Goal: Feedback & Contribution: Leave review/rating

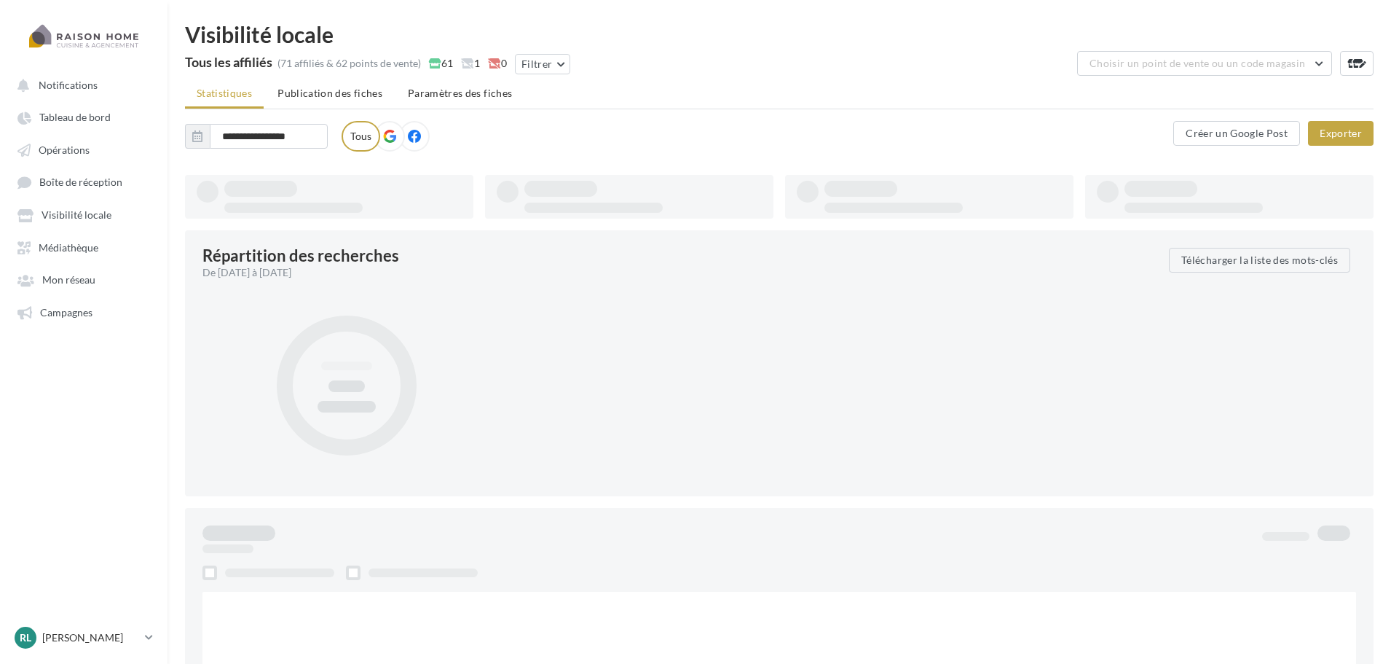
type input "**********"
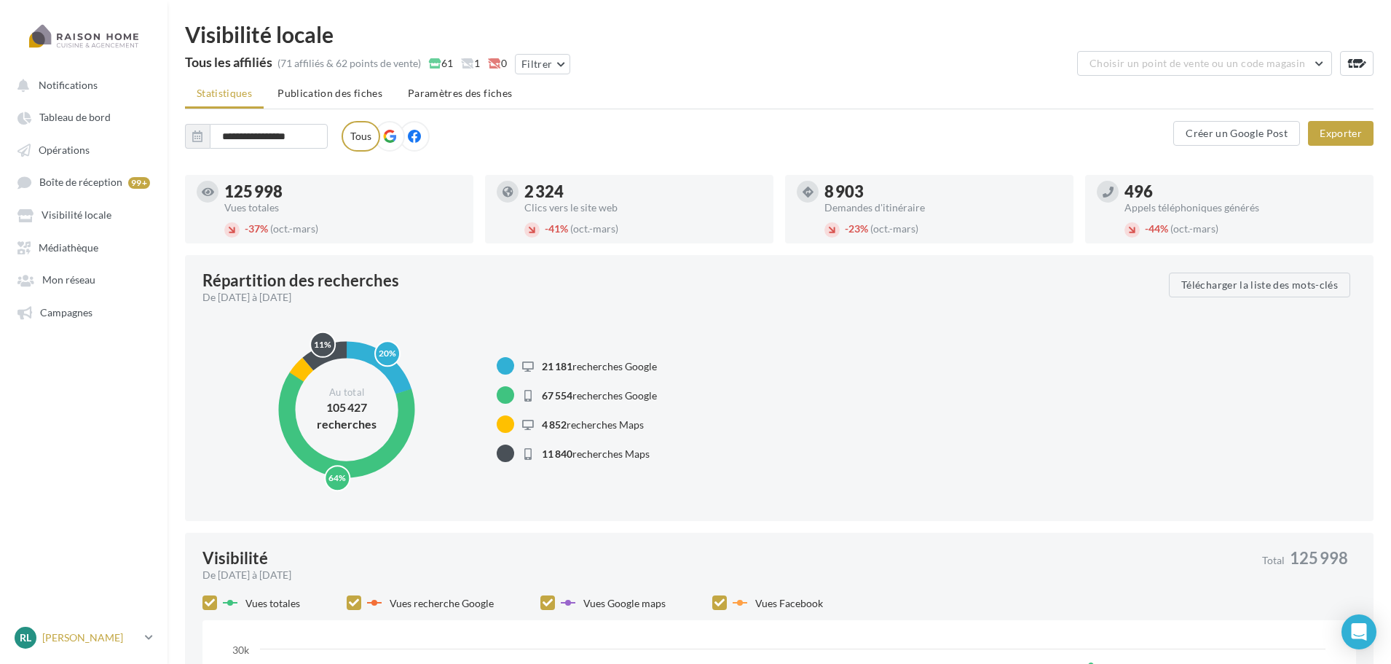
click at [115, 642] on p "[PERSON_NAME]" at bounding box center [90, 637] width 97 height 15
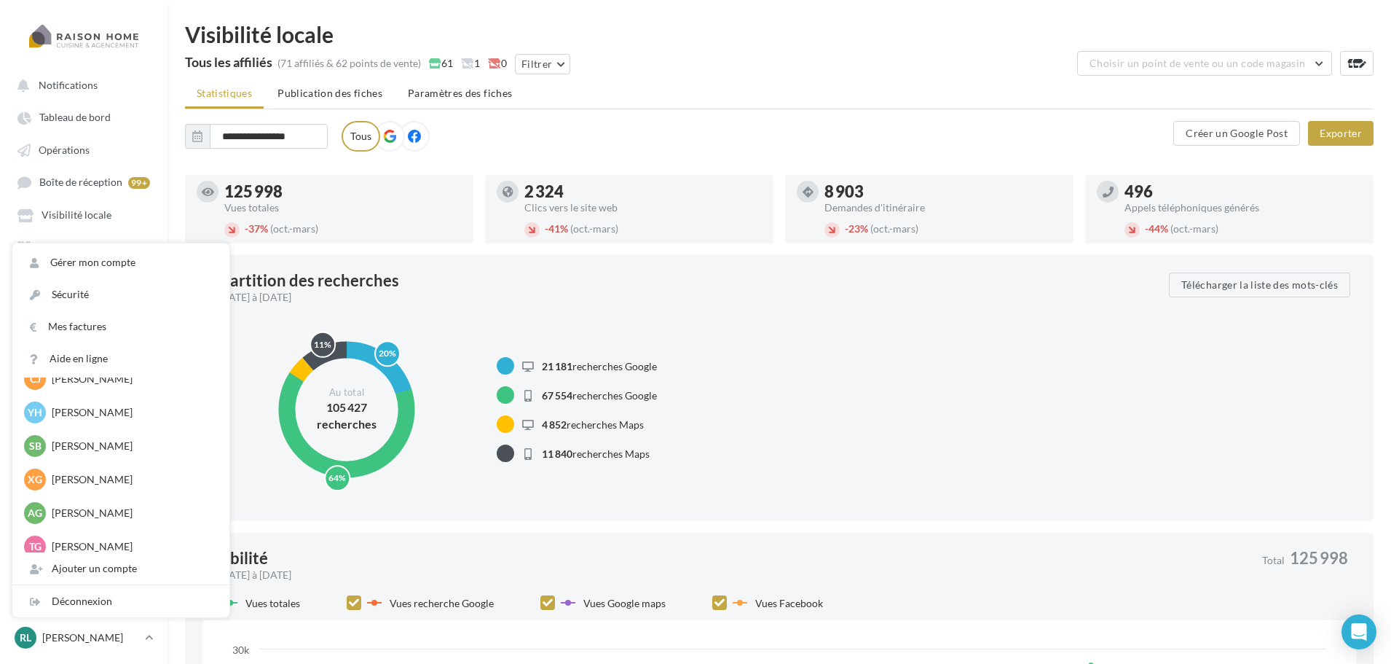
scroll to position [583, 0]
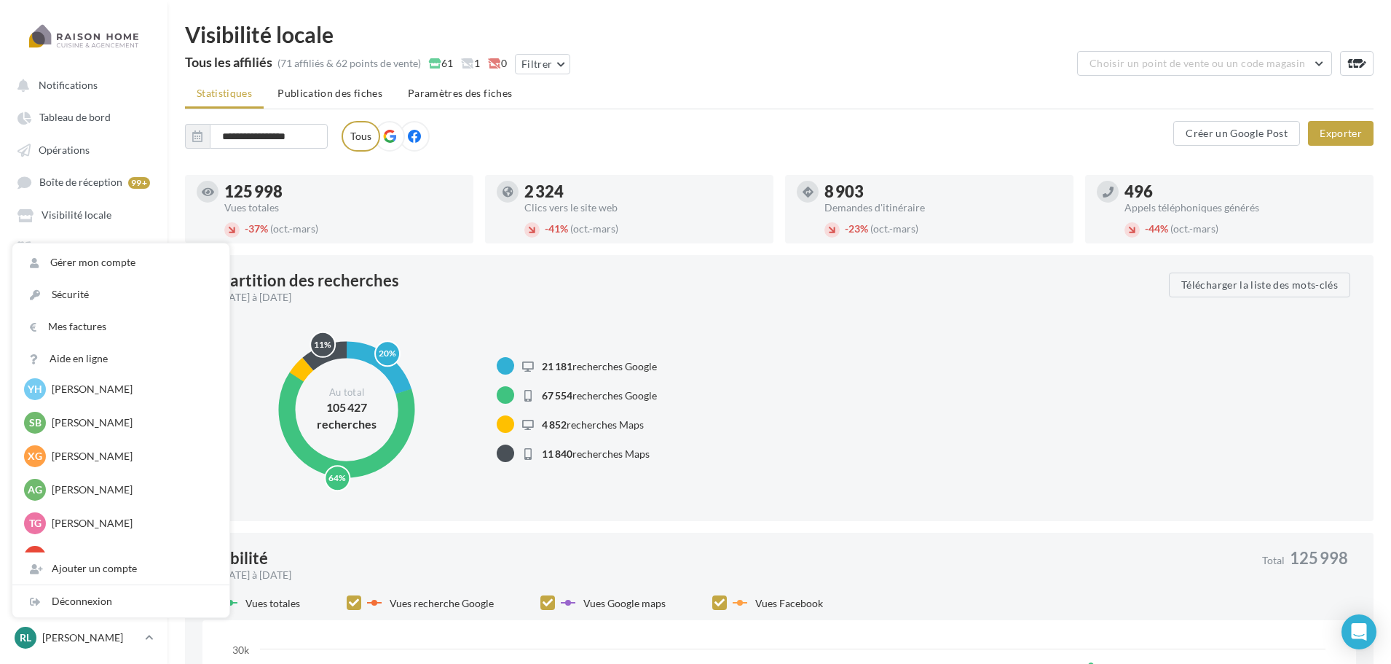
click at [968, 76] on div "Tous les affiliés (71 affiliés & 62 points de vente) 61 1 0 Filtrer Choisir un …" at bounding box center [779, 65] width 1189 height 29
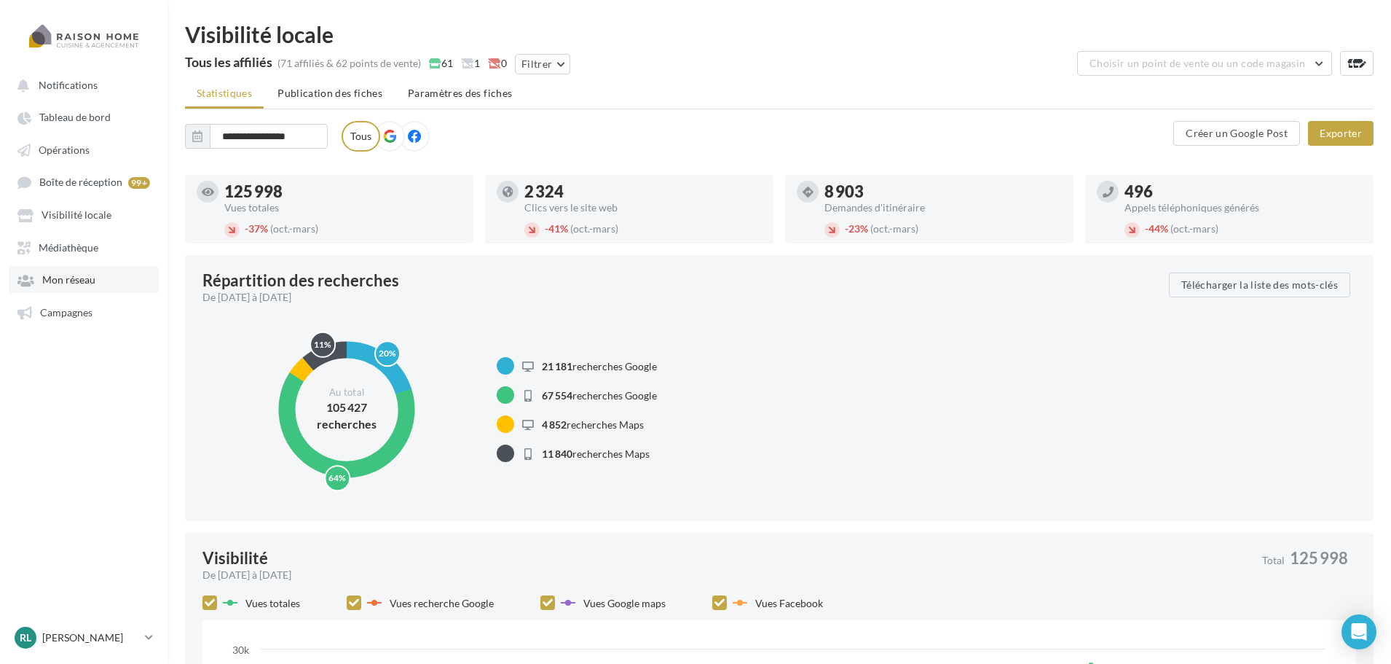
click at [87, 278] on span "Mon réseau" at bounding box center [68, 280] width 53 height 12
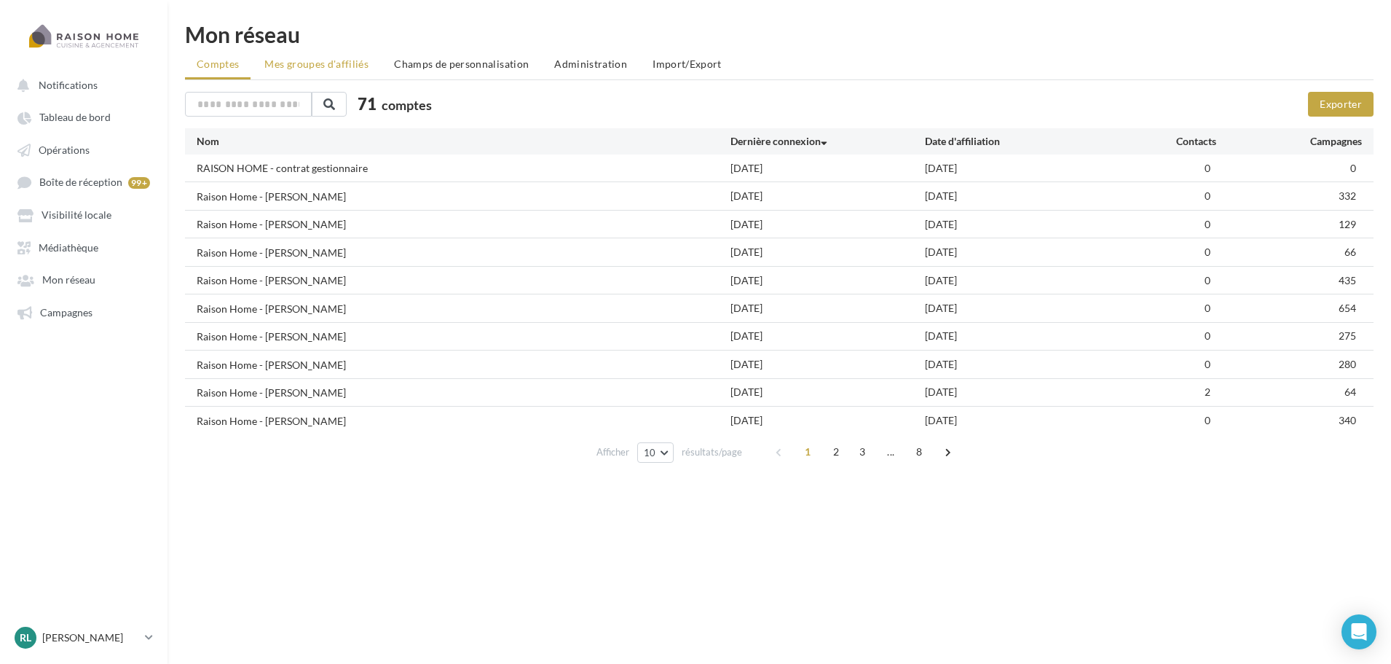
click at [317, 67] on span "Mes groupes d'affiliés" at bounding box center [316, 64] width 104 height 12
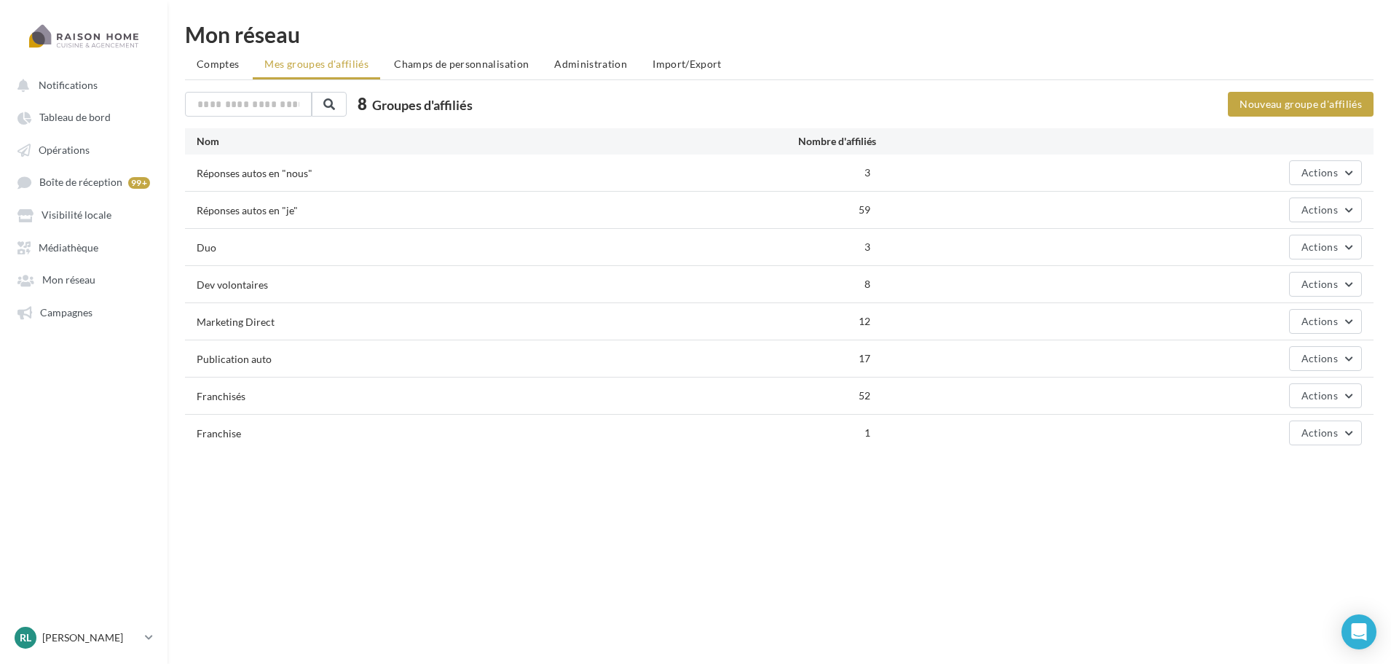
drag, startPoint x: 217, startPoint y: 280, endPoint x: 237, endPoint y: 310, distance: 36.8
click at [206, 282] on div "Dev volontaires" at bounding box center [440, 283] width 486 height 15
drag, startPoint x: 288, startPoint y: 323, endPoint x: 624, endPoint y: 334, distance: 336.0
click at [436, 332] on div "Marketing Direct 12 Actions" at bounding box center [779, 321] width 1189 height 36
click at [1364, 321] on div "Marketing Direct 12 Actions" at bounding box center [779, 321] width 1189 height 36
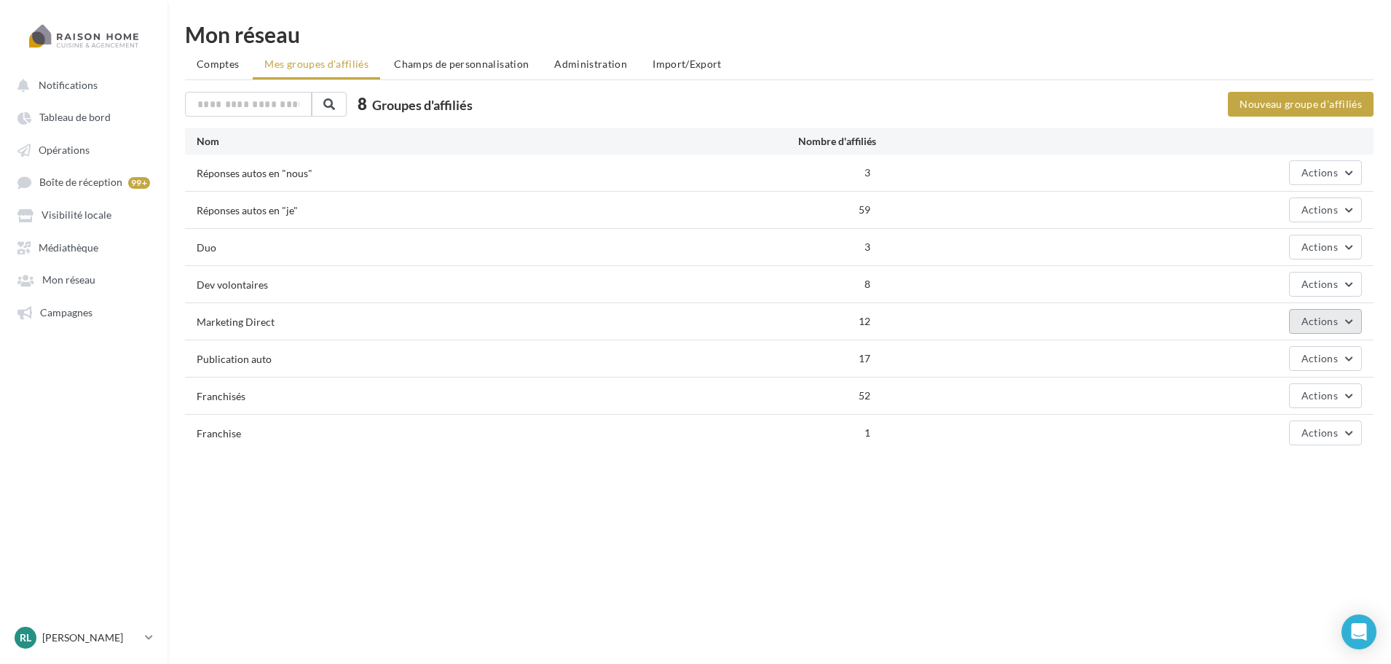
click at [1345, 323] on button "Actions" at bounding box center [1325, 321] width 73 height 25
click at [1315, 363] on button "Editer" at bounding box center [1289, 356] width 146 height 38
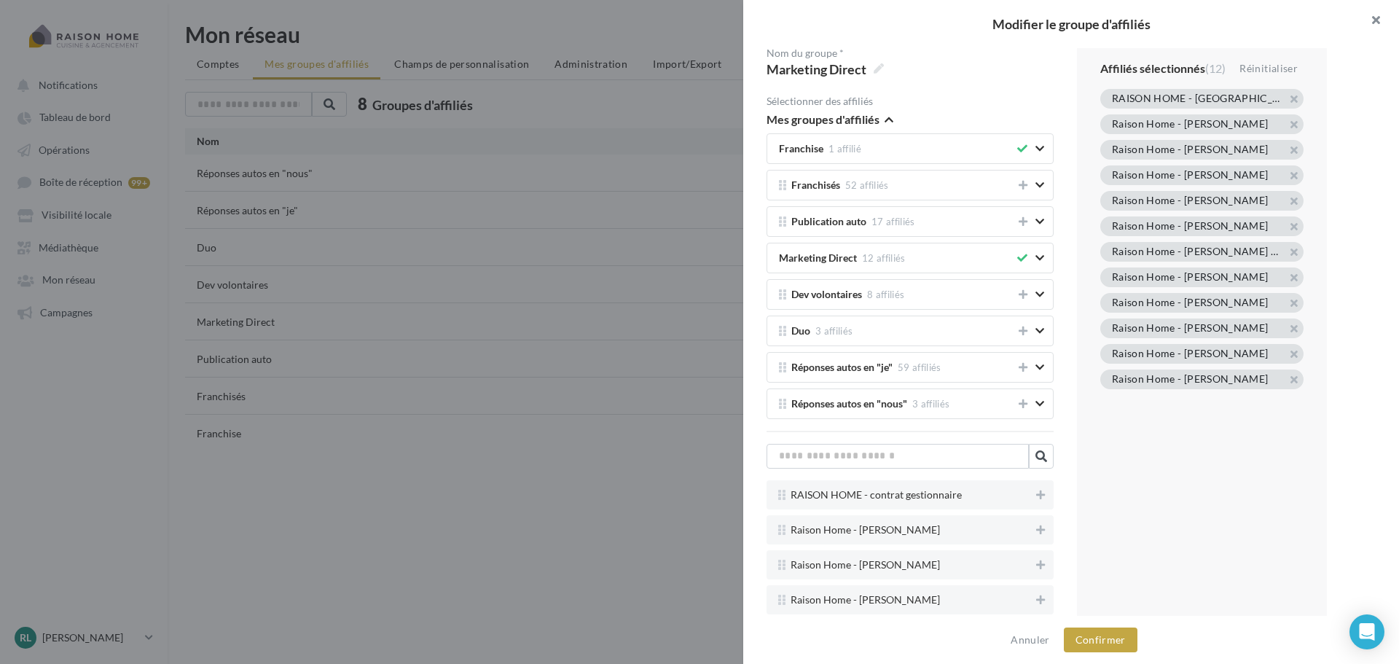
click at [1371, 24] on button "button" at bounding box center [1369, 22] width 58 height 44
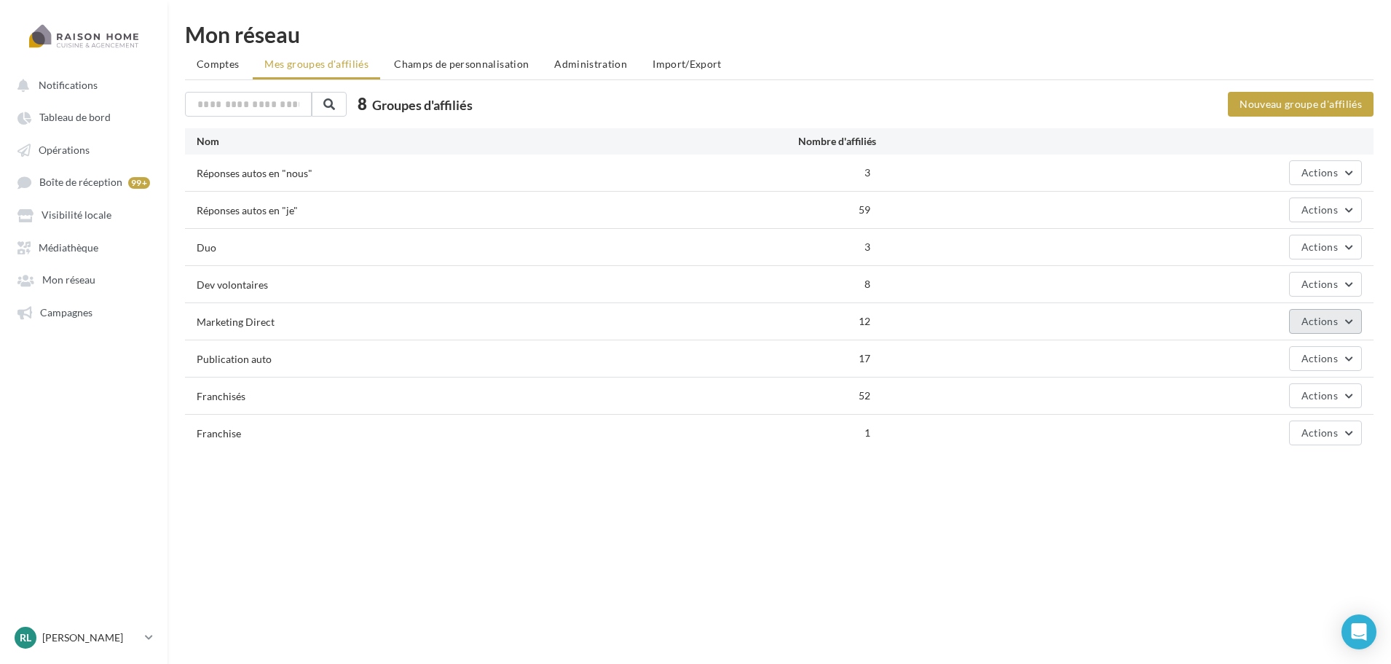
click at [1308, 326] on span "Actions" at bounding box center [1320, 321] width 36 height 12
click at [1256, 535] on div "Notifications Tableau de bord Opérations" at bounding box center [695, 355] width 1391 height 664
click at [65, 213] on span "Visibilité locale" at bounding box center [77, 215] width 70 height 12
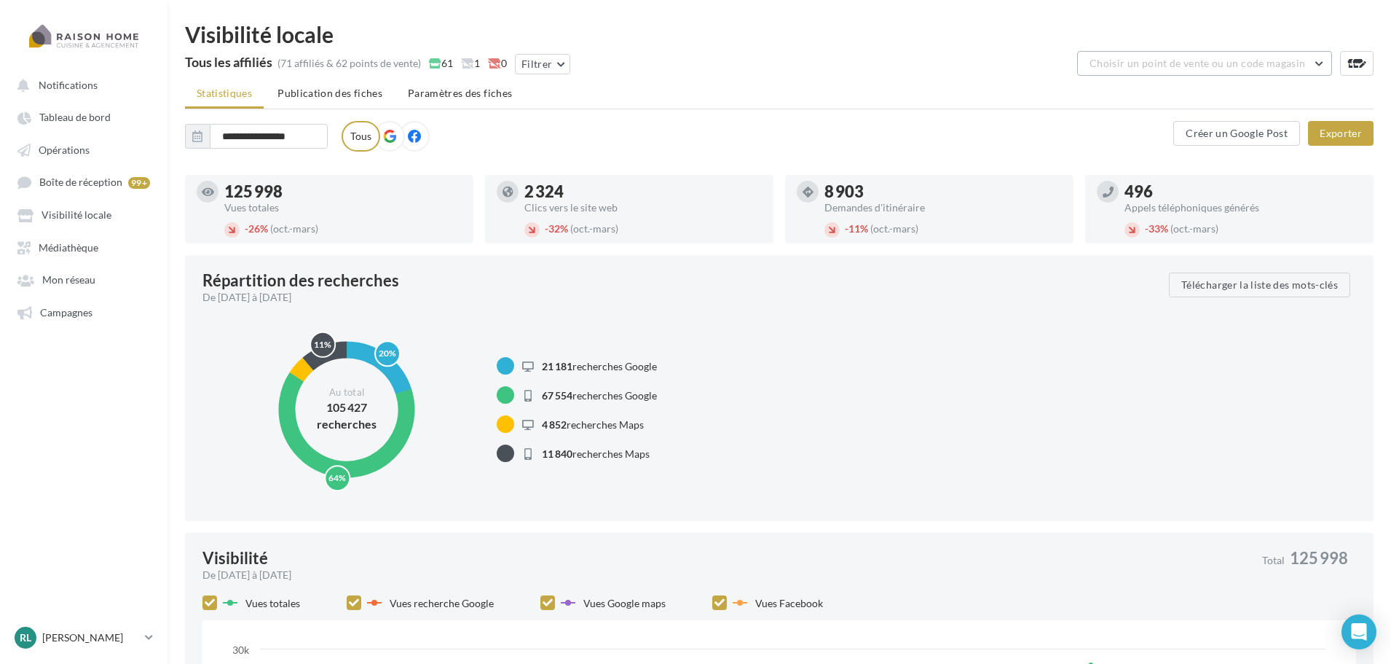
click at [1192, 55] on button "Choisir un point de vente ou un code magasin" at bounding box center [1204, 63] width 255 height 25
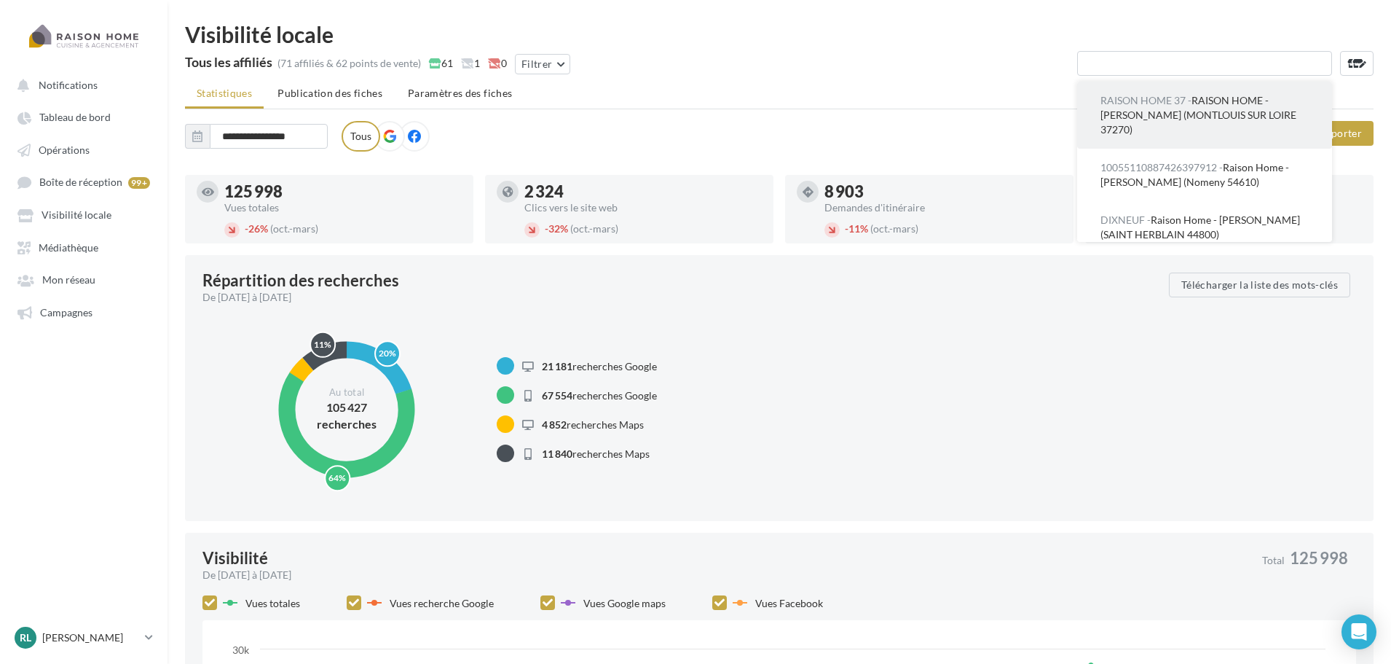
click at [1181, 124] on button "RAISON HOME 37 - RAISON HOME - [PERSON_NAME] (MONTLOUIS SUR LOIRE 37270)" at bounding box center [1204, 115] width 255 height 67
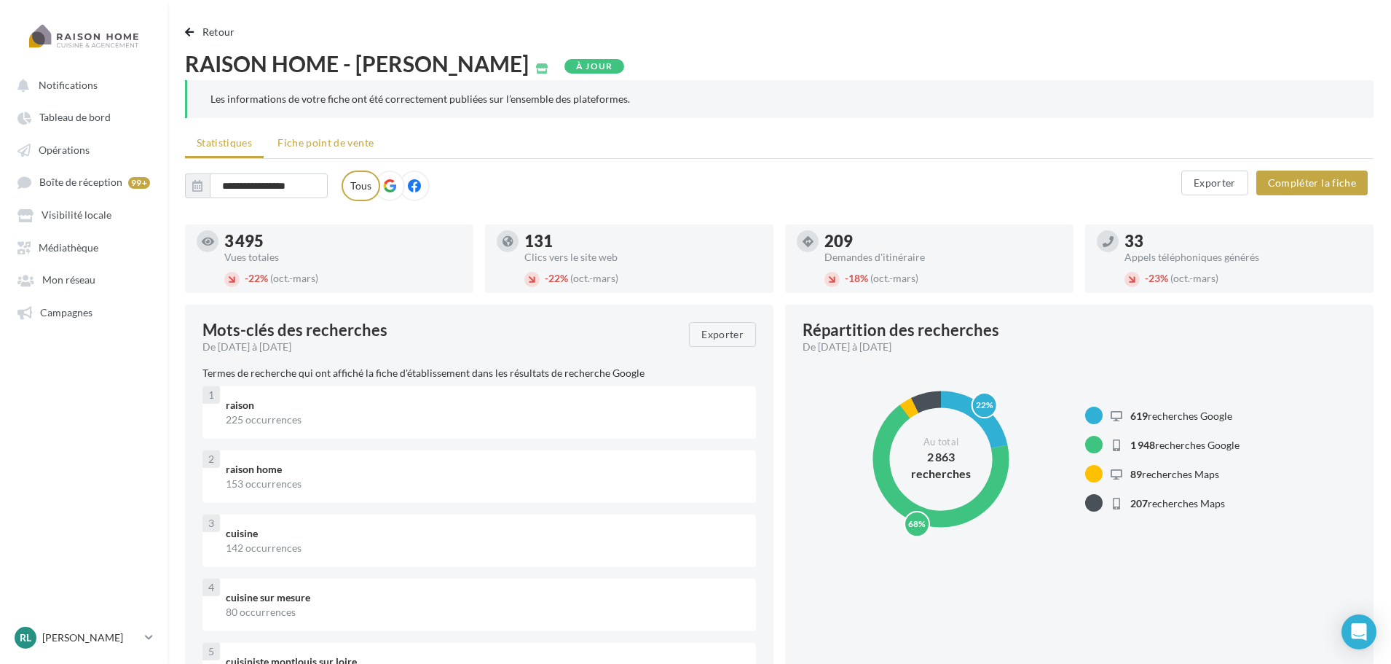
click at [323, 141] on span "Fiche point de vente" at bounding box center [326, 142] width 96 height 12
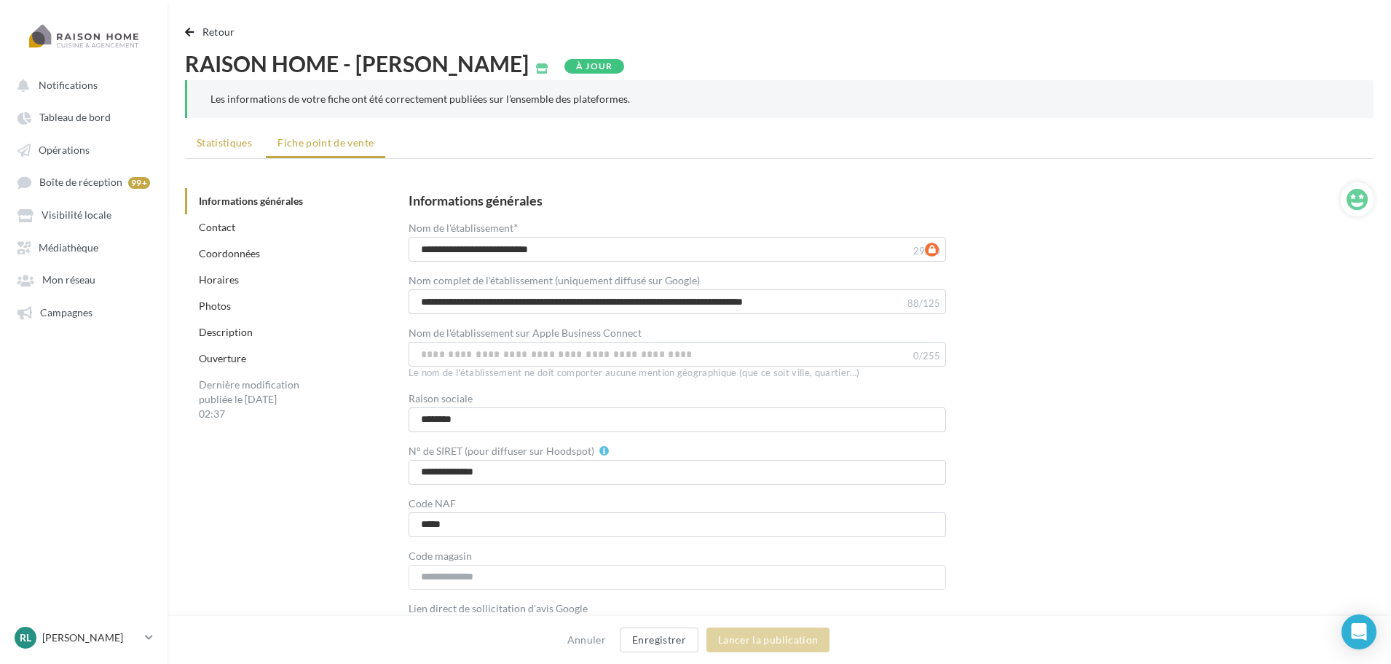
click at [204, 138] on span "Statistiques" at bounding box center [224, 142] width 55 height 12
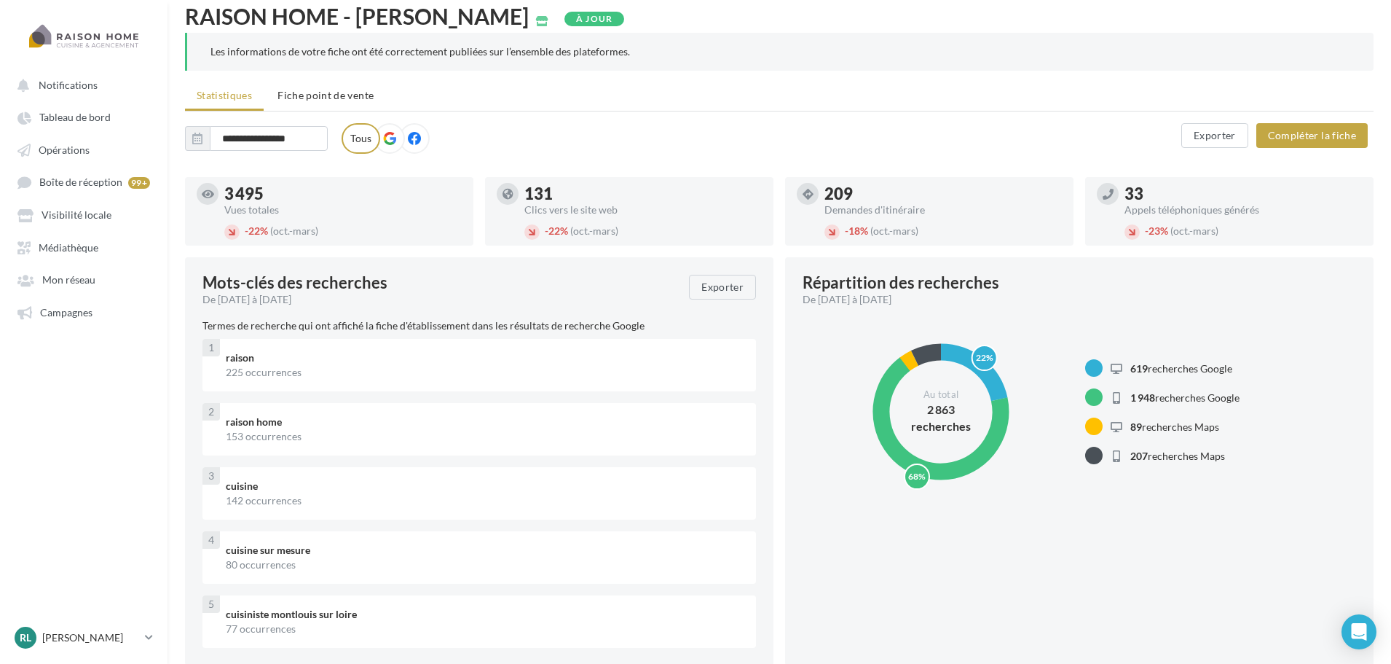
scroll to position [73, 0]
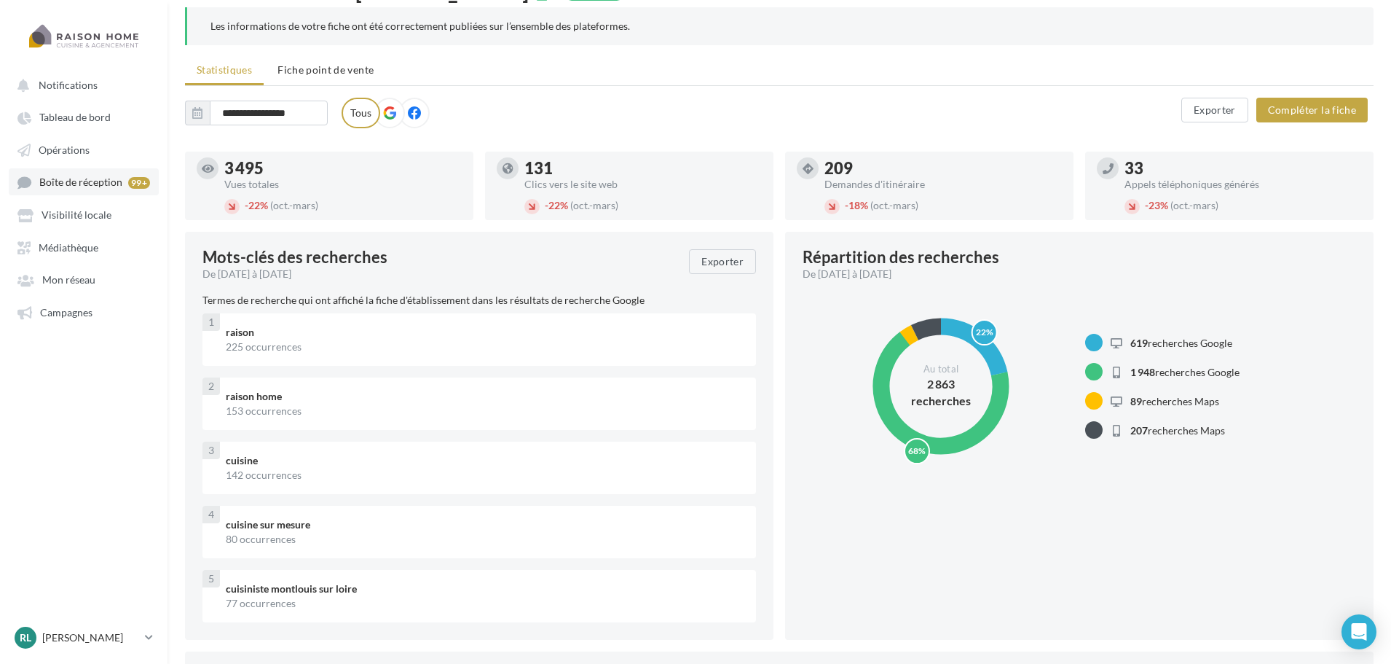
click at [111, 182] on span "Boîte de réception" at bounding box center [80, 182] width 83 height 12
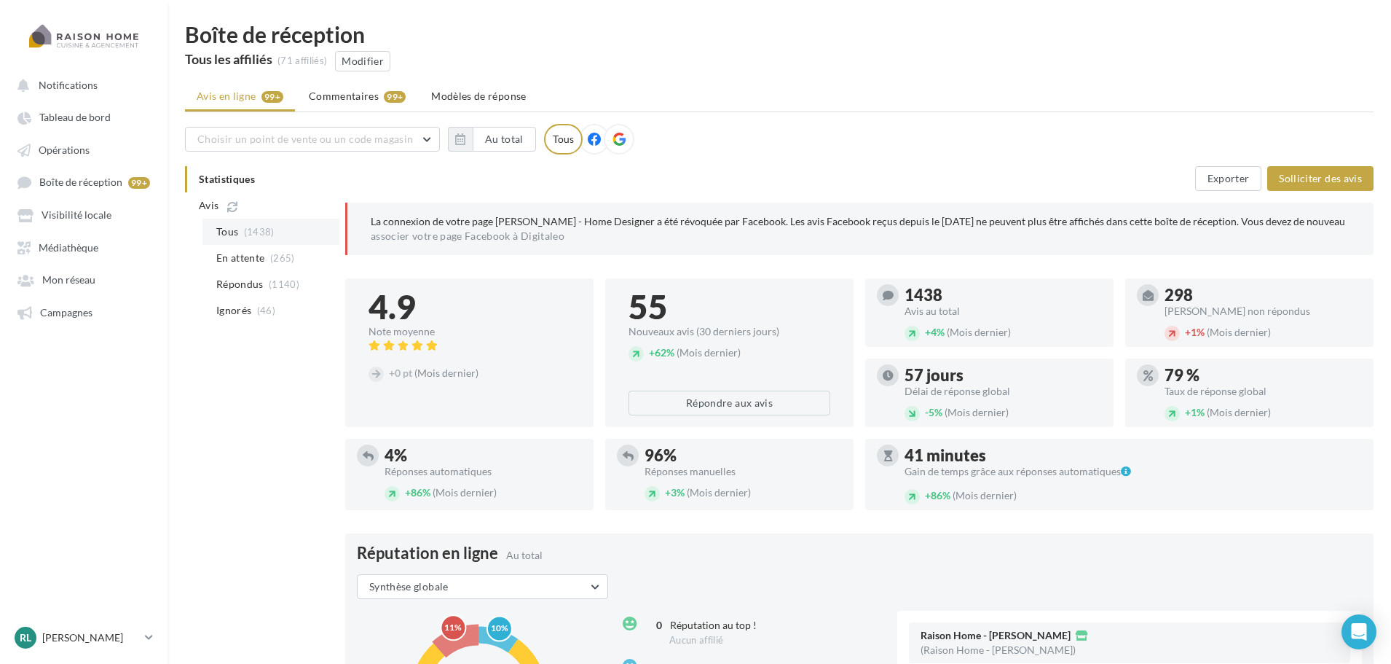
click at [266, 229] on span "(1438)" at bounding box center [259, 232] width 31 height 12
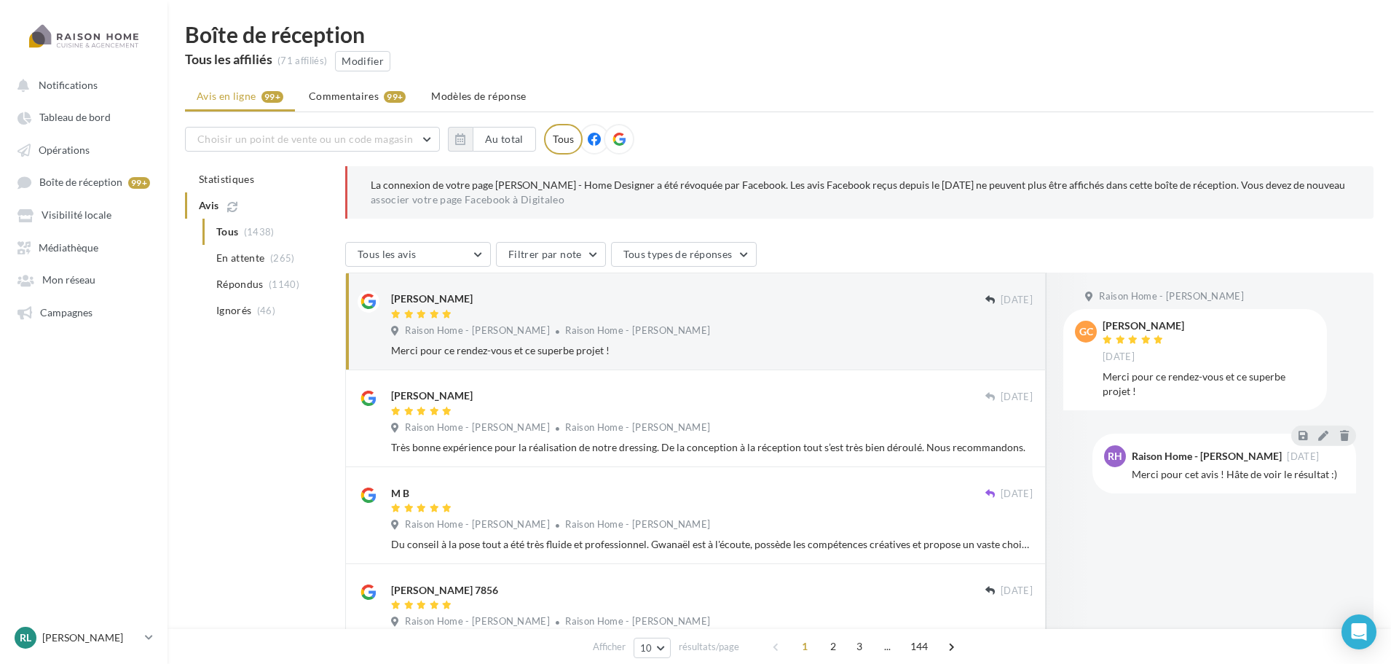
click at [862, 318] on div at bounding box center [688, 315] width 594 height 12
click at [476, 257] on button "Tous les avis" at bounding box center [418, 254] width 146 height 25
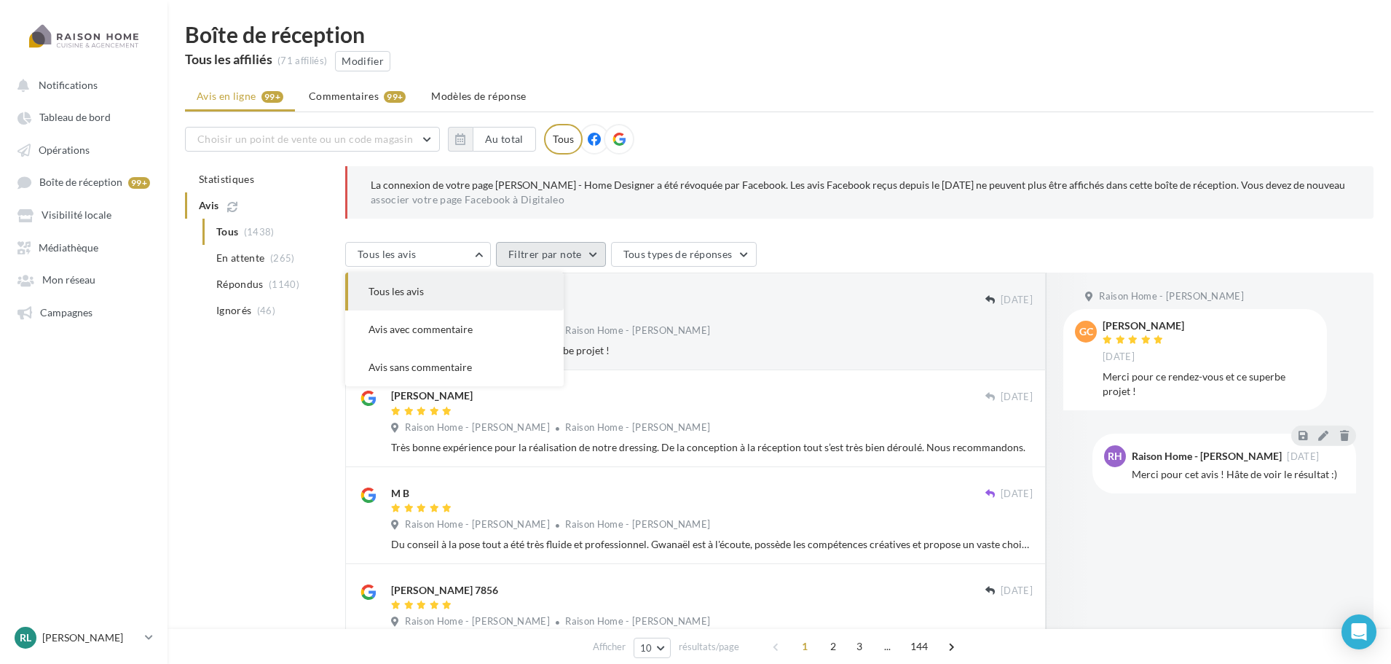
click at [595, 253] on button "Filtrer par note" at bounding box center [551, 254] width 110 height 25
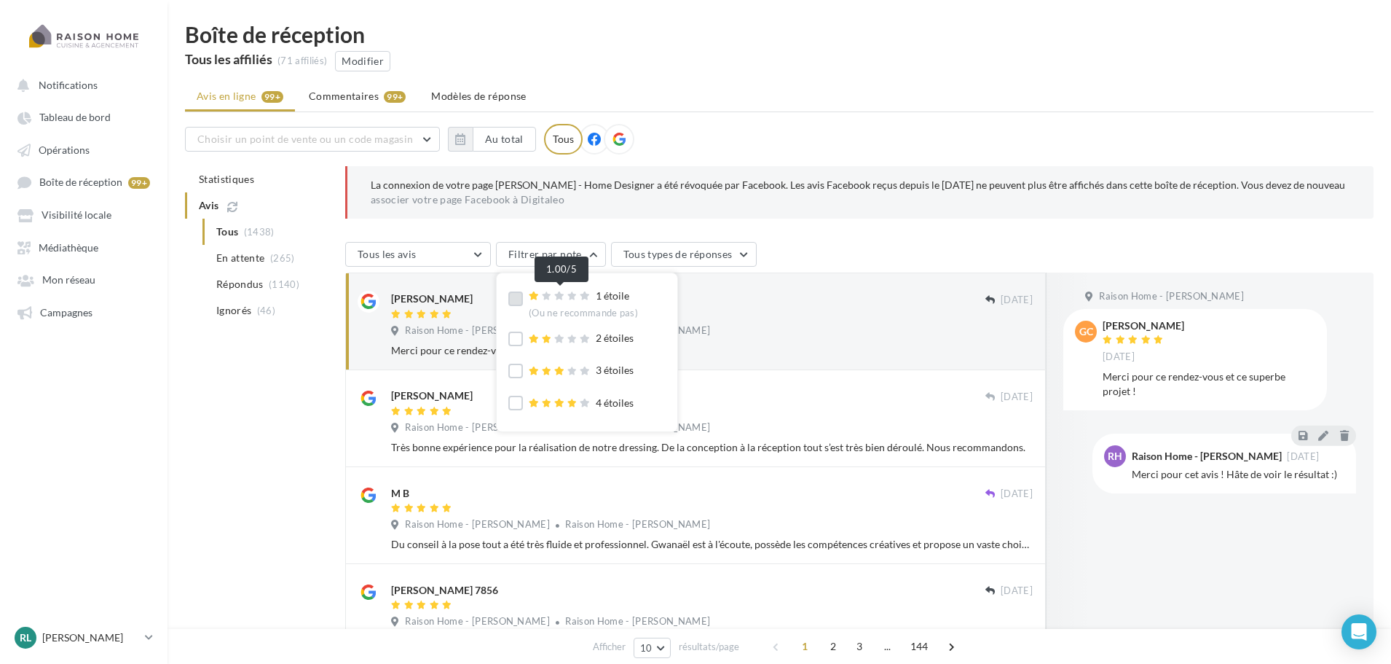
click at [572, 297] on icon at bounding box center [572, 295] width 10 height 9
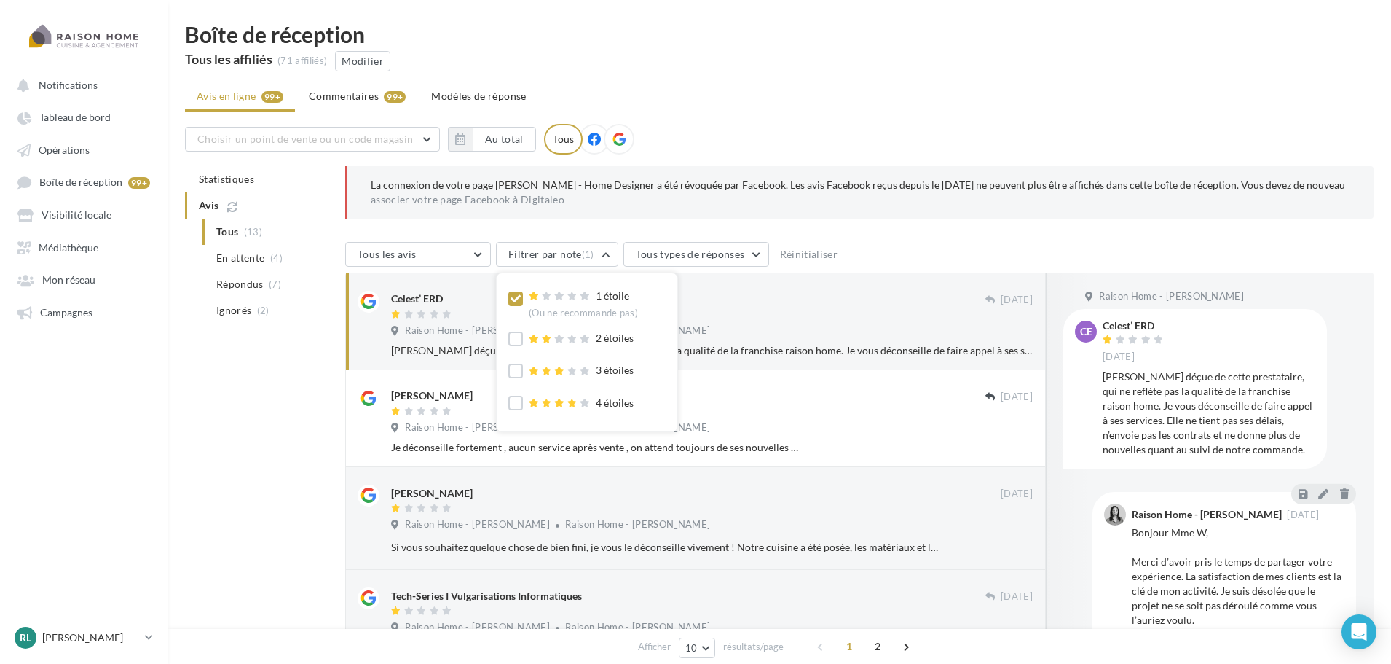
click at [950, 205] on p "La connexion de votre page [PERSON_NAME] - Home Designer a été révoquée par Fac…" at bounding box center [861, 192] width 980 height 29
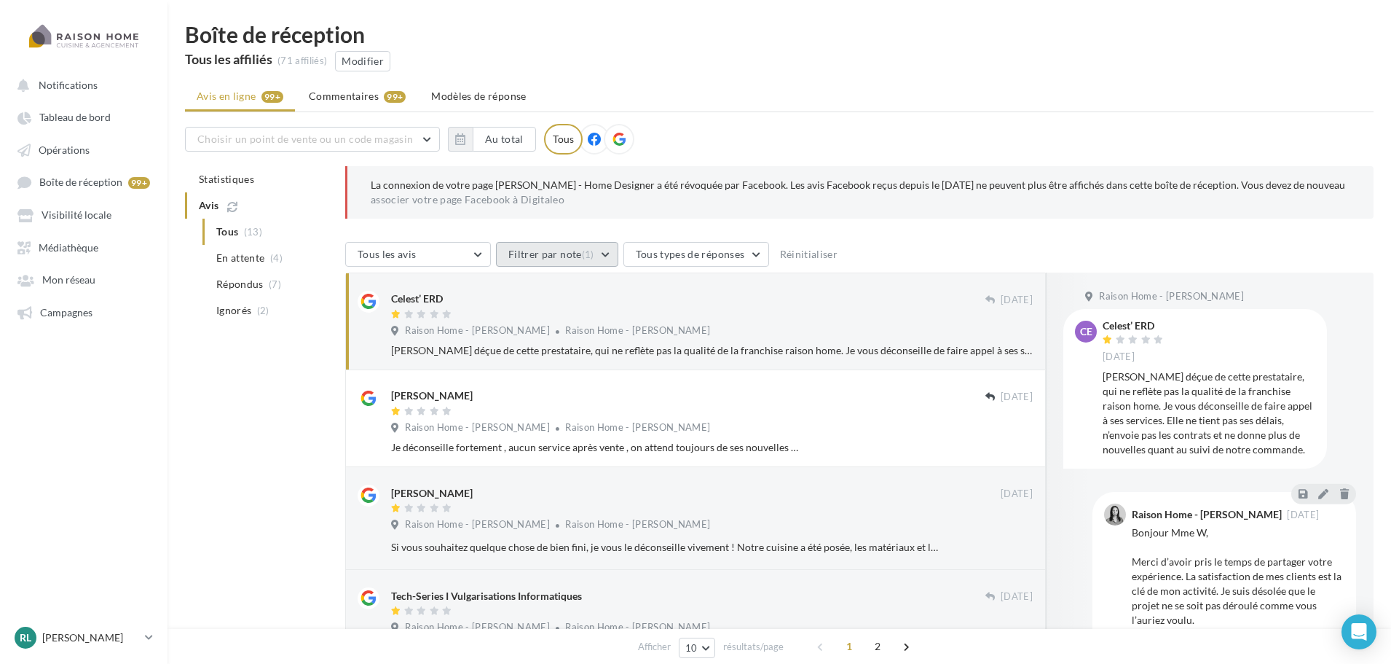
click at [545, 254] on button "Filtrer par note (1)" at bounding box center [557, 254] width 122 height 25
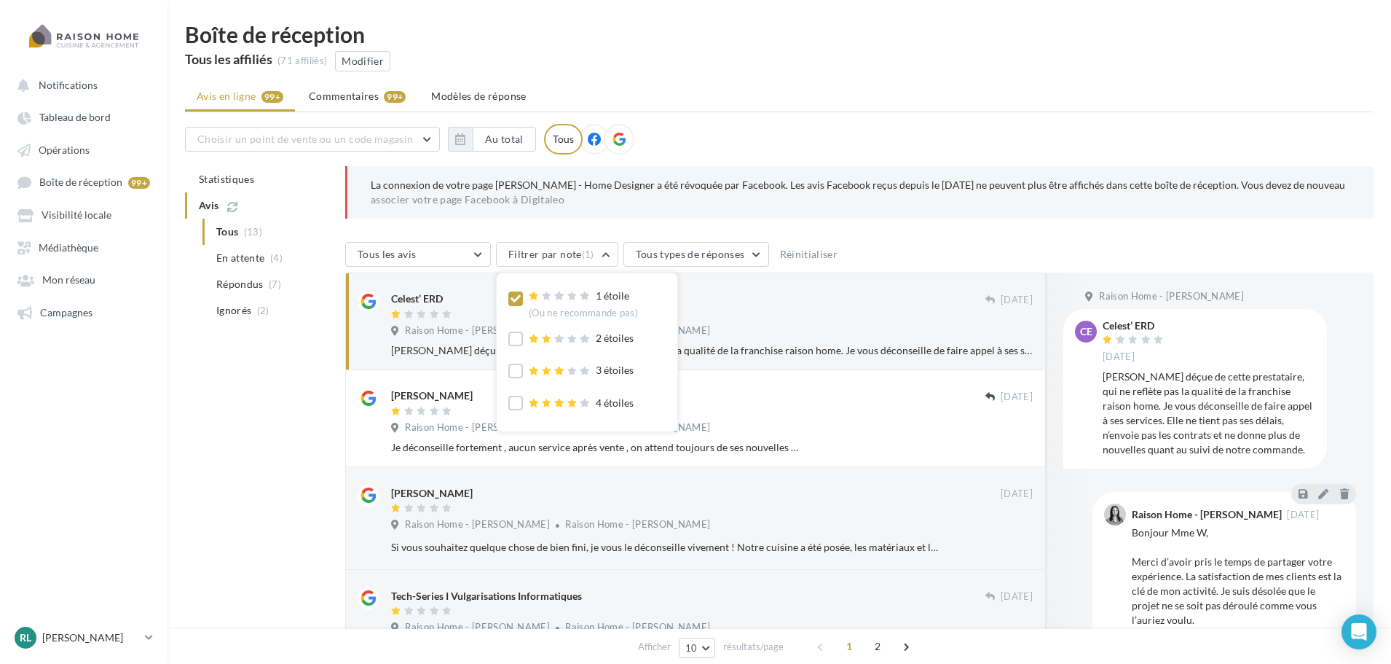
click at [513, 297] on icon at bounding box center [516, 299] width 10 height 10
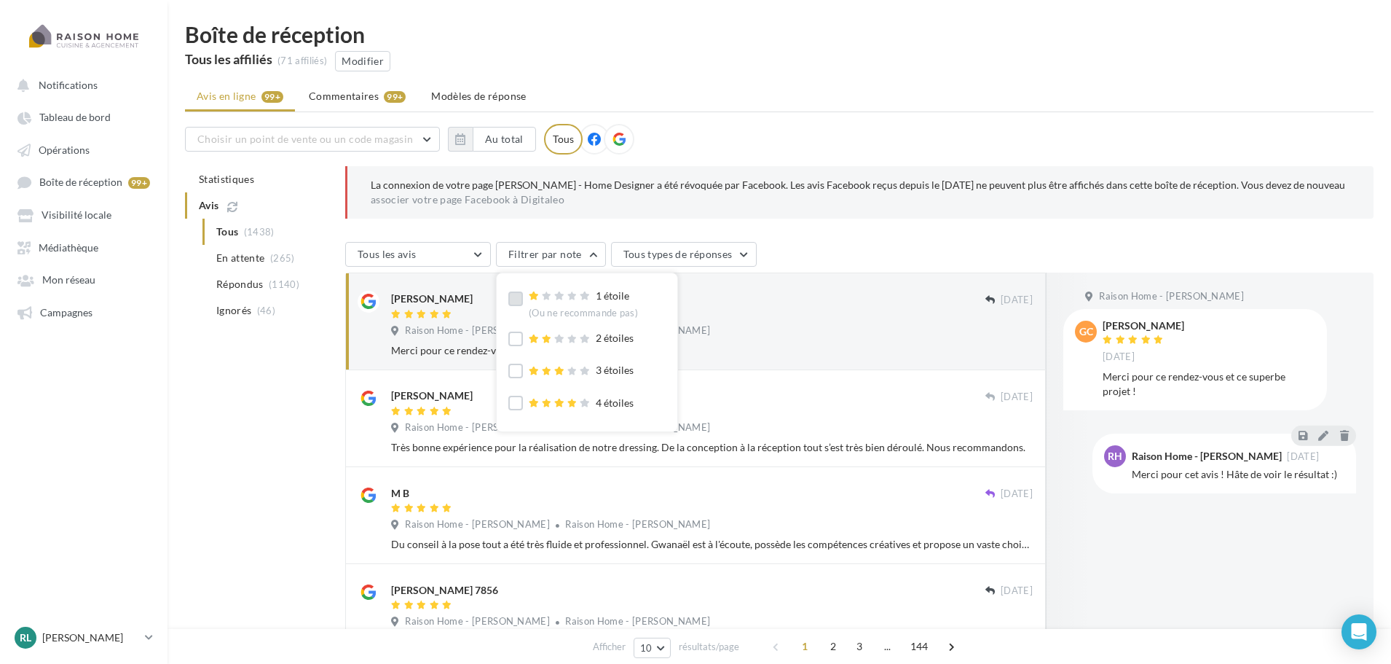
click at [868, 215] on div "La connexion de votre page [PERSON_NAME] - Home Designer a été révoquée par Fac…" at bounding box center [859, 192] width 1029 height 52
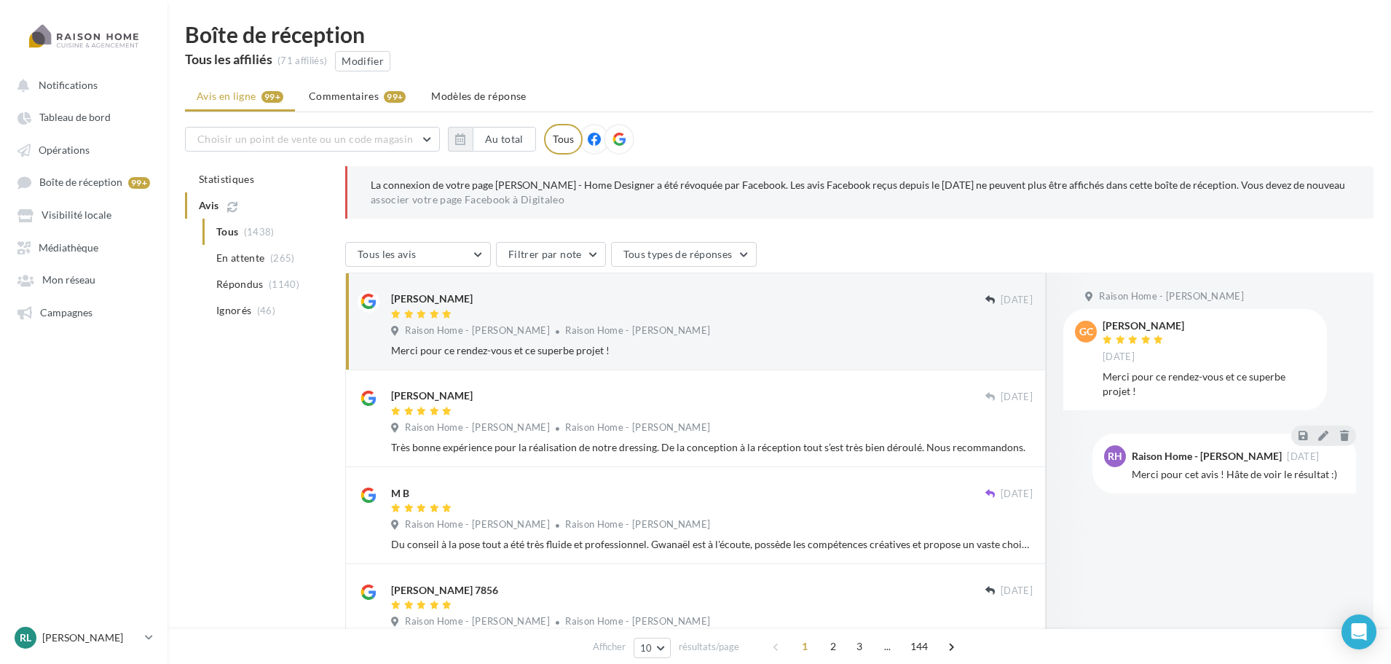
drag, startPoint x: 1128, startPoint y: 208, endPoint x: 706, endPoint y: 194, distance: 422.7
click at [707, 194] on div "La connexion de votre page [PERSON_NAME] - Home Designer a été révoquée par Fac…" at bounding box center [859, 192] width 1029 height 52
click at [63, 147] on span "Opérations" at bounding box center [64, 150] width 51 height 12
